Goal: Task Accomplishment & Management: Manage account settings

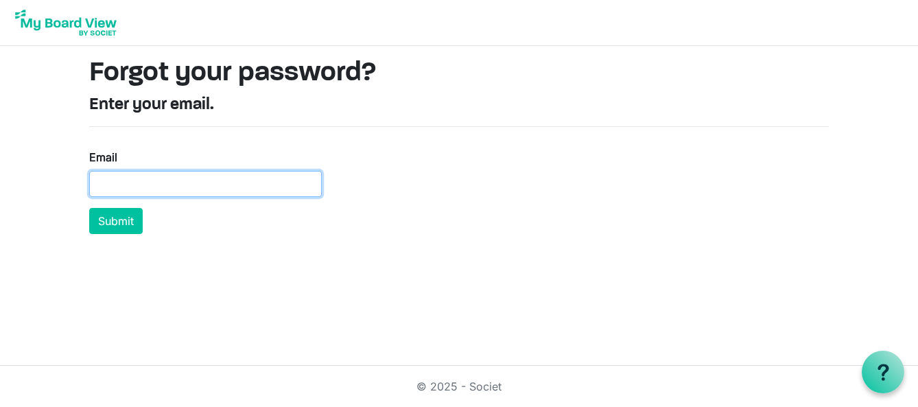
click at [107, 182] on input "Email" at bounding box center [205, 184] width 233 height 26
type input "[EMAIL_ADDRESS][DOMAIN_NAME]"
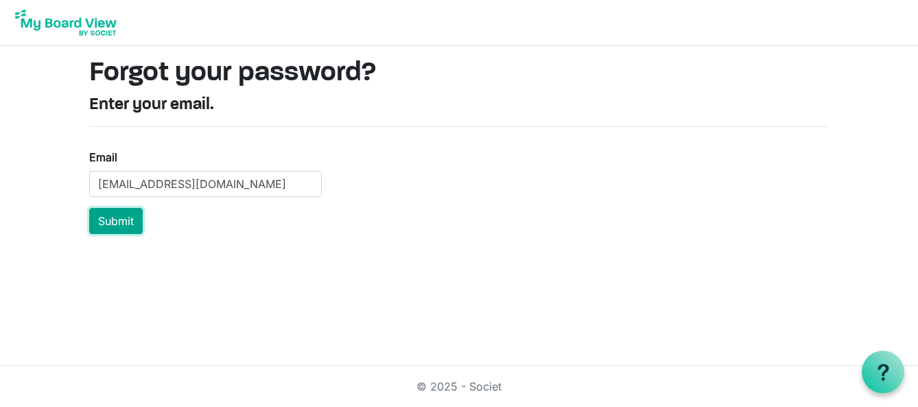
click at [112, 218] on button "Submit" at bounding box center [116, 221] width 54 height 26
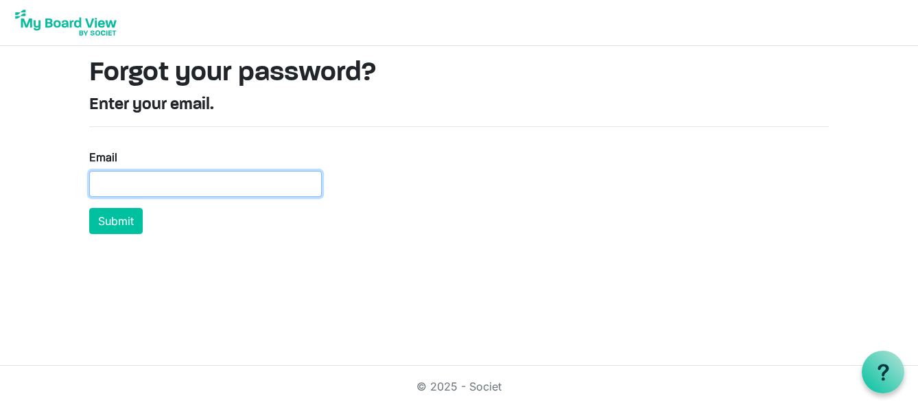
drag, startPoint x: 104, startPoint y: 183, endPoint x: 112, endPoint y: 189, distance: 10.5
click at [104, 183] on input "Email" at bounding box center [205, 184] width 233 height 26
type input "[EMAIL_ADDRESS][DOMAIN_NAME]"
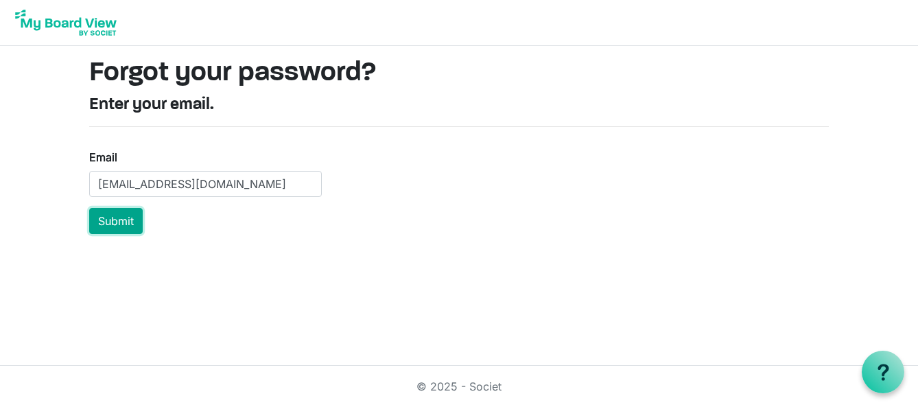
click at [117, 224] on button "Submit" at bounding box center [116, 221] width 54 height 26
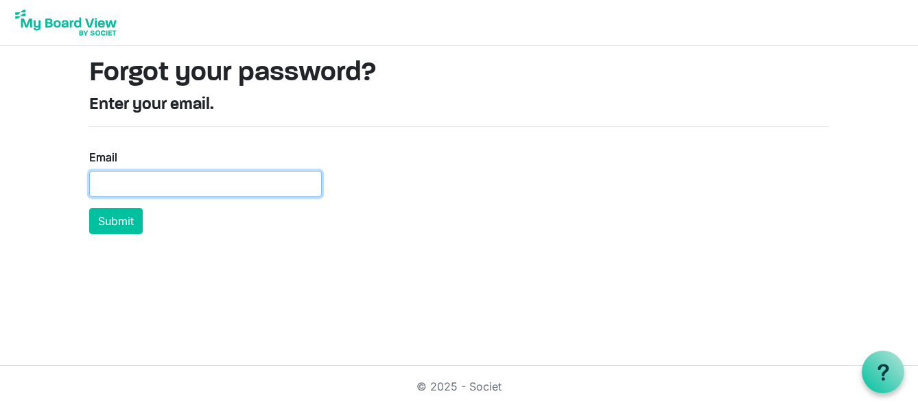
click at [99, 185] on input "Email" at bounding box center [205, 184] width 233 height 26
type input "[EMAIL_ADDRESS][DOMAIN_NAME]"
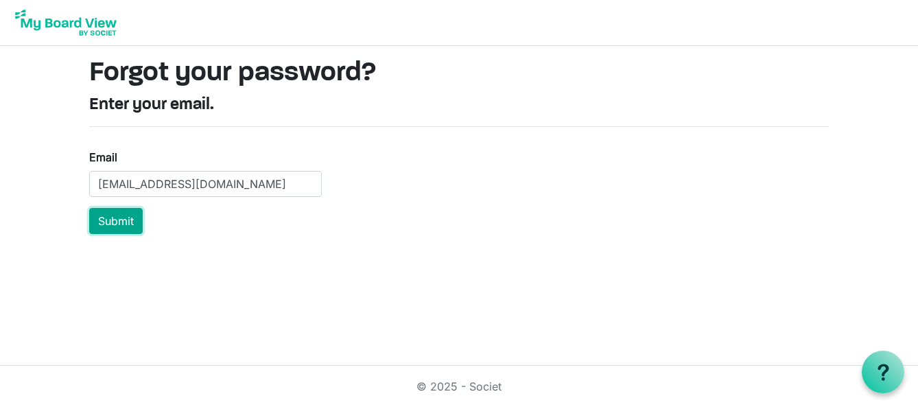
click at [123, 217] on button "Submit" at bounding box center [116, 221] width 54 height 26
